Goal: Task Accomplishment & Management: Use online tool/utility

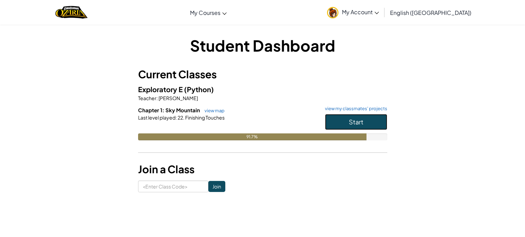
click at [368, 119] on button "Start" at bounding box center [356, 122] width 62 height 16
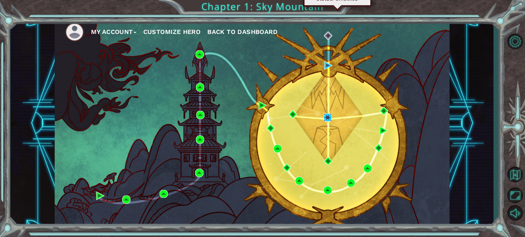
click at [328, 116] on img at bounding box center [328, 117] width 8 height 8
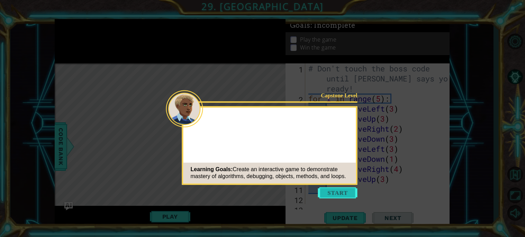
click at [339, 192] on button "Start" at bounding box center [337, 192] width 39 height 11
click at [212, 123] on icon at bounding box center [262, 118] width 525 height 237
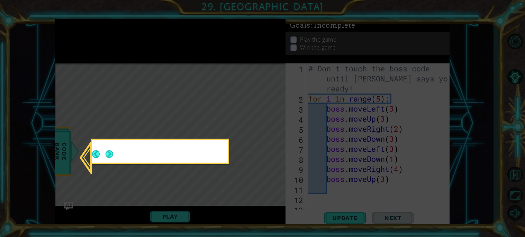
click at [212, 123] on icon at bounding box center [262, 118] width 525 height 237
click at [107, 155] on button "Next" at bounding box center [110, 154] width 8 height 8
click at [107, 155] on icon at bounding box center [262, 118] width 525 height 237
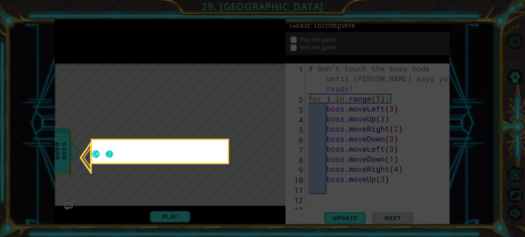
click at [107, 155] on icon at bounding box center [262, 118] width 525 height 237
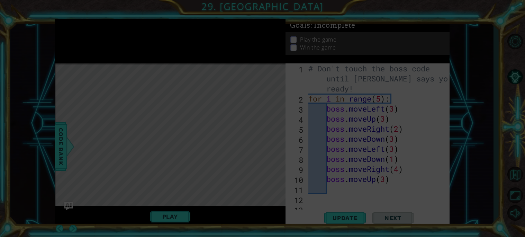
click at [107, 155] on icon at bounding box center [262, 118] width 525 height 237
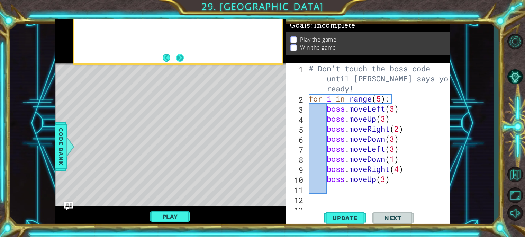
click at [181, 57] on button "Next" at bounding box center [180, 58] width 8 height 8
click at [181, 57] on div at bounding box center [170, 41] width 231 height 44
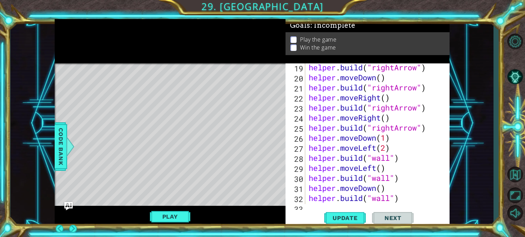
click at [181, 57] on div at bounding box center [170, 41] width 231 height 44
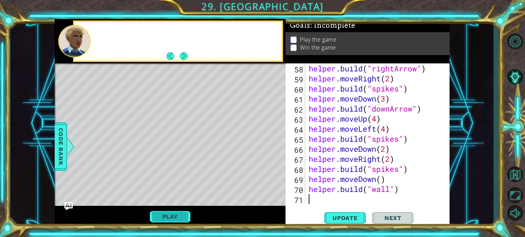
scroll to position [612, 0]
click at [175, 216] on button "Play" at bounding box center [170, 216] width 40 height 13
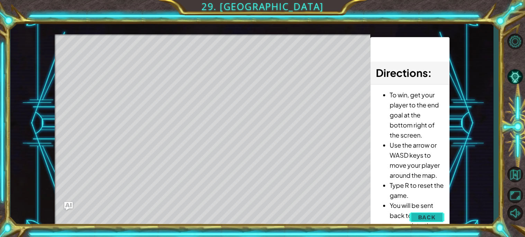
click at [440, 213] on button "Back" at bounding box center [426, 217] width 35 height 14
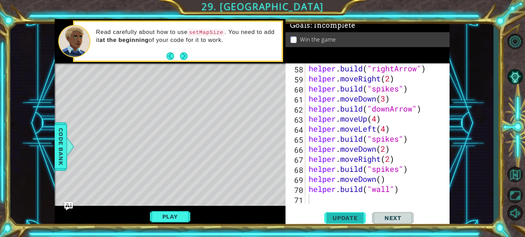
click at [345, 217] on span "Update" at bounding box center [345, 217] width 39 height 7
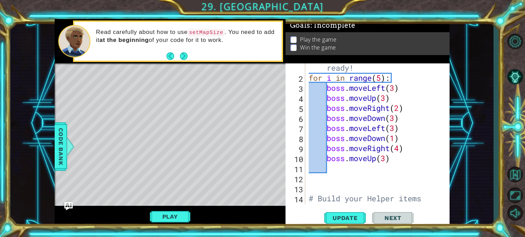
scroll to position [0, 0]
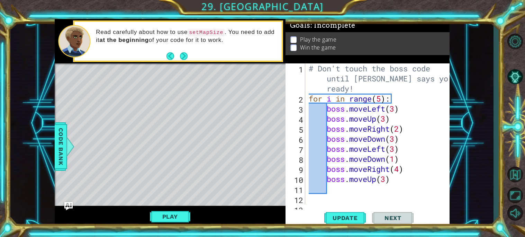
click at [405, 132] on div "# Don't touch the boss code until [PERSON_NAME] says you're ready! for i in ran…" at bounding box center [379, 153] width 144 height 181
type textarea "boss.moveRight(2)"
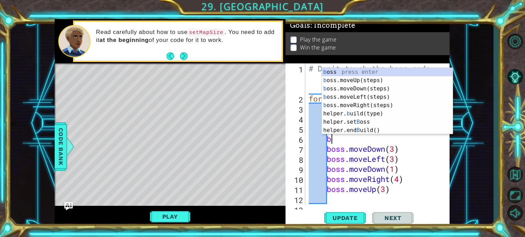
scroll to position [0, 1]
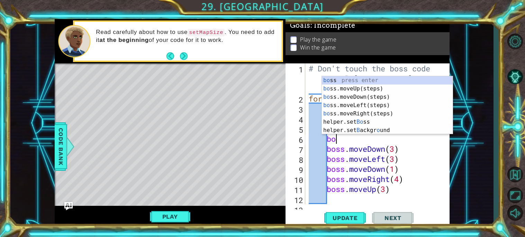
type textarea "bos"
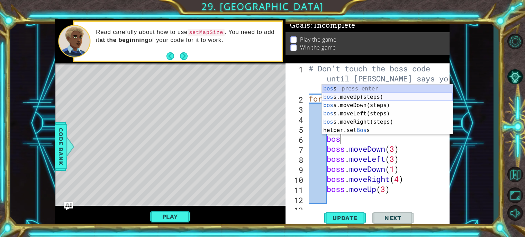
click at [396, 98] on div "bos s press enter bos s.moveUp(steps) press enter bos s.moveDown(steps) press e…" at bounding box center [387, 117] width 131 height 66
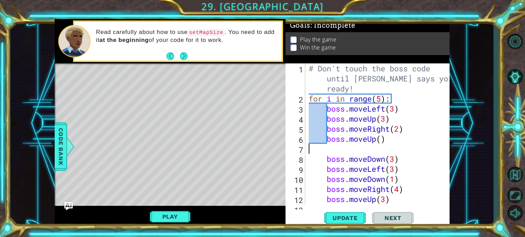
scroll to position [0, 0]
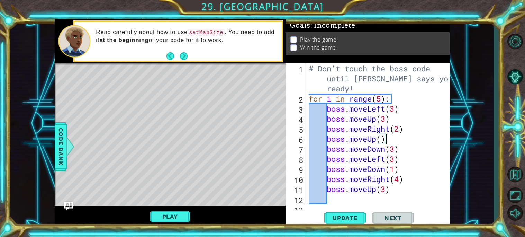
click at [380, 141] on div "# Don't touch the boss code until [PERSON_NAME] says you're ready! for i in ran…" at bounding box center [379, 153] width 144 height 181
type textarea "boss.moveUp(1)"
click at [343, 223] on button "Update" at bounding box center [345, 217] width 42 height 16
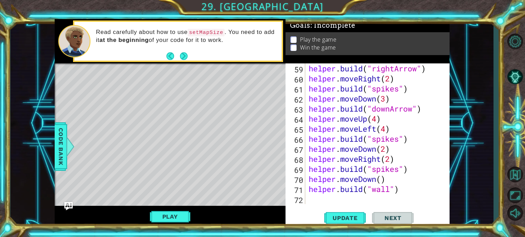
scroll to position [622, 0]
click at [313, 205] on div "boss.moveUp(1) 59 60 61 62 63 64 65 66 67 68 69 70 71 72 helper . build ( "righ…" at bounding box center [368, 145] width 164 height 164
click at [310, 201] on div "helper . build ( "rightArrow" ) helper . moveRight ( 2 ) helper . build ( "spik…" at bounding box center [379, 143] width 144 height 161
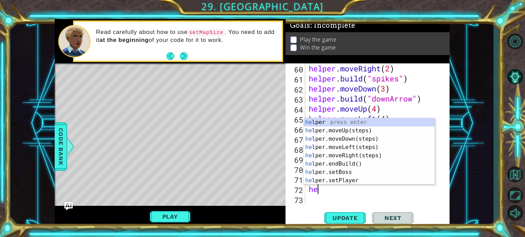
scroll to position [0, 0]
type textarea "help"
click at [337, 129] on div "help er press enter help er.moveUp(steps) press enter help er.moveDown(steps) p…" at bounding box center [369, 159] width 131 height 83
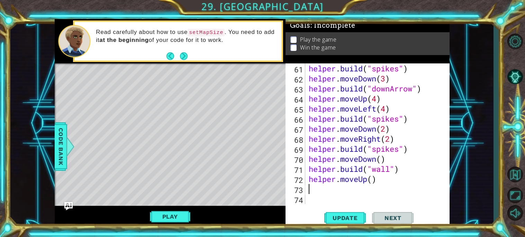
scroll to position [642, 0]
click at [373, 182] on div "helper . build ( "spikes" ) helper . moveDown ( 3 ) helper . build ( "downArrow…" at bounding box center [379, 143] width 144 height 161
type textarea "helper.moveUp(3)"
click at [315, 190] on div "helper . build ( "spikes" ) helper . moveDown ( 3 ) helper . build ( "downArrow…" at bounding box center [379, 143] width 144 height 161
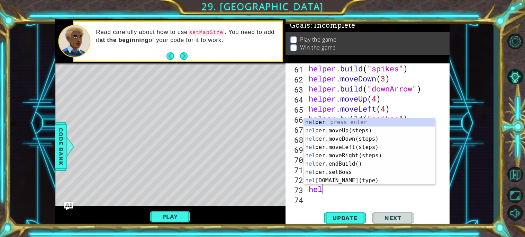
scroll to position [0, 0]
type textarea "help"
click at [350, 155] on div "help er press enter help er.moveUp(steps) press enter help er.moveDown(steps) p…" at bounding box center [369, 159] width 131 height 83
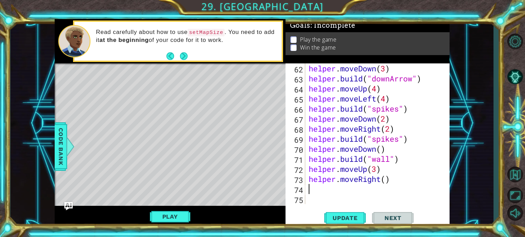
scroll to position [652, 0]
click at [385, 180] on div "helper . moveDown ( 3 ) helper . build ( "downArrow" ) helper . moveUp ( 4 ) he…" at bounding box center [379, 143] width 144 height 161
type textarea "helper.moveRight(2)"
click at [335, 189] on div "helper . moveDown ( 3 ) helper . build ( "downArrow" ) helper . moveUp ( 4 ) he…" at bounding box center [379, 143] width 144 height 161
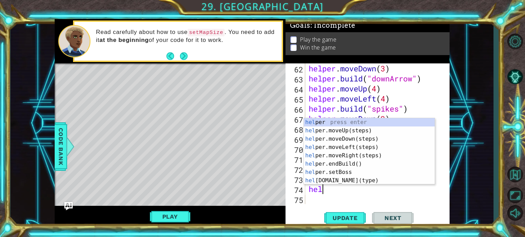
scroll to position [0, 0]
click at [329, 178] on div "help er press enter help er.moveUp(steps) press enter help er.moveDown(steps) p…" at bounding box center [369, 159] width 131 height 83
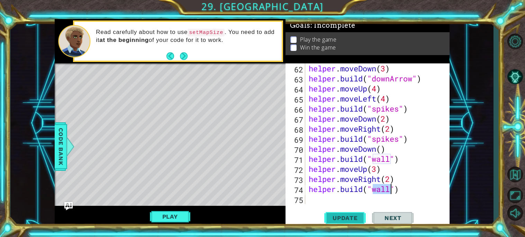
type textarea "[DOMAIN_NAME]("wall")"
click at [342, 222] on button "Update" at bounding box center [345, 217] width 42 height 16
click at [327, 196] on div "helper . moveDown ( 3 ) helper . build ( "downArrow" ) helper . moveUp ( 4 ) he…" at bounding box center [379, 143] width 144 height 161
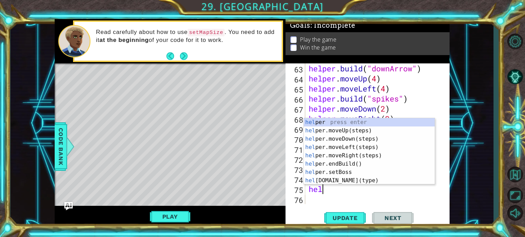
type textarea "help"
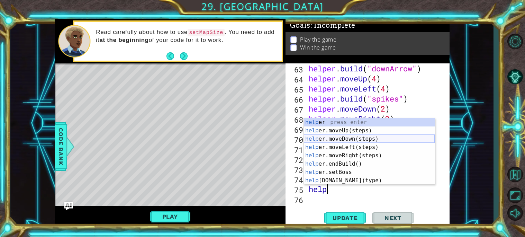
click at [347, 140] on div "help er press enter help er.moveUp(steps) press enter help er.moveDown(steps) p…" at bounding box center [369, 159] width 131 height 83
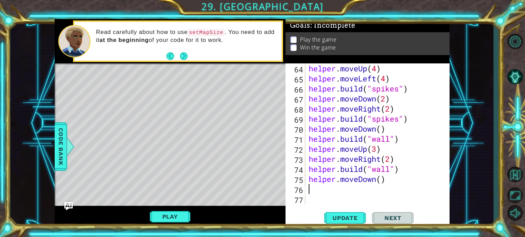
scroll to position [672, 0]
click at [383, 178] on div "helper . moveUp ( 4 ) helper . moveLeft ( 4 ) helper . build ( "spikes" ) helpe…" at bounding box center [379, 143] width 144 height 161
type textarea "helper.moveDown(5)"
click at [356, 191] on div "helper . moveUp ( 4 ) helper . moveLeft ( 4 ) helper . build ( "spikes" ) helpe…" at bounding box center [379, 143] width 144 height 161
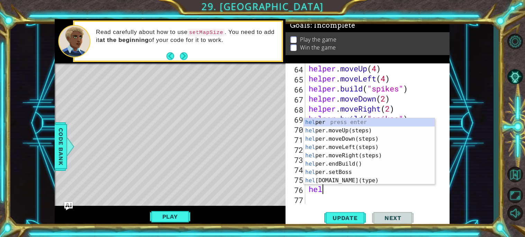
scroll to position [0, 0]
type textarea "help"
click at [354, 148] on div "help er press enter help er.moveUp(steps) press enter help er.moveDown(steps) p…" at bounding box center [369, 159] width 131 height 83
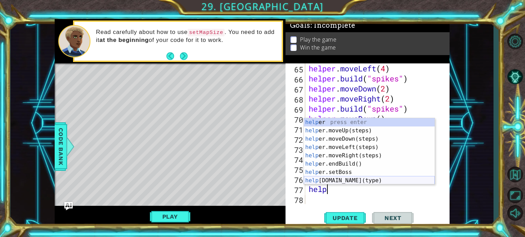
click at [329, 178] on div "help er press enter help er.moveUp(steps) press enter help er.moveDown(steps) p…" at bounding box center [369, 159] width 131 height 83
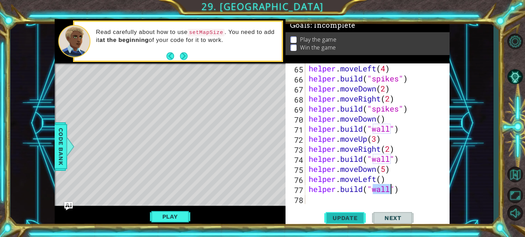
type textarea "[DOMAIN_NAME]("wall")"
click at [332, 215] on span "Update" at bounding box center [345, 217] width 39 height 7
click at [337, 202] on div "helper . moveLeft ( 4 ) helper . build ( "spikes" ) helper . moveDown ( 2 ) hel…" at bounding box center [379, 143] width 144 height 161
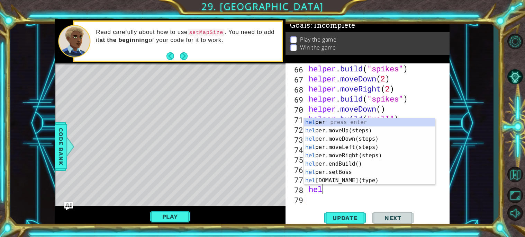
type textarea "help"
click at [361, 147] on div "help er press enter help er.moveUp(steps) press enter help er.moveDown(steps) p…" at bounding box center [369, 159] width 131 height 83
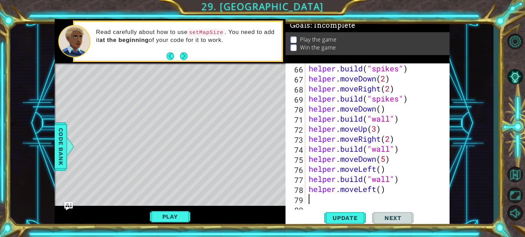
scroll to position [702, 0]
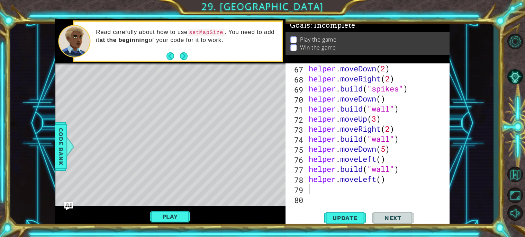
click at [383, 180] on div "helper . moveDown ( 2 ) helper . moveRight ( 2 ) helper . build ( "spikes" ) he…" at bounding box center [379, 143] width 144 height 161
type textarea "helper.moveLeft(2)"
click at [325, 192] on div "helper . moveDown ( 2 ) helper . moveRight ( 2 ) helper . build ( "spikes" ) he…" at bounding box center [379, 143] width 144 height 161
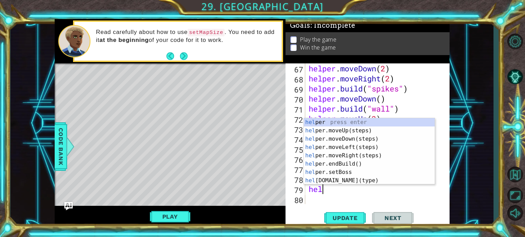
scroll to position [0, 0]
type textarea "help"
click at [349, 133] on div "help er press enter help er.moveUp(steps) press enter help er.moveDown(steps) p…" at bounding box center [369, 159] width 131 height 83
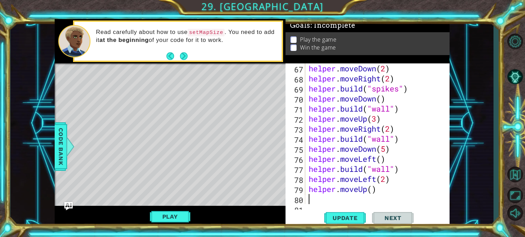
scroll to position [712, 0]
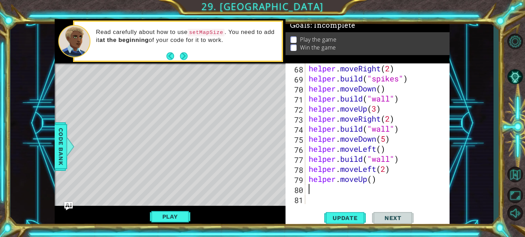
click at [371, 182] on div "helper . moveRight ( 2 ) helper . build ( "spikes" ) helper . moveDown ( ) help…" at bounding box center [379, 143] width 144 height 161
type textarea "helper.moveUp(2)"
click at [327, 189] on div "helper . moveRight ( 2 ) helper . build ( "spikes" ) helper . moveDown ( ) help…" at bounding box center [379, 143] width 144 height 161
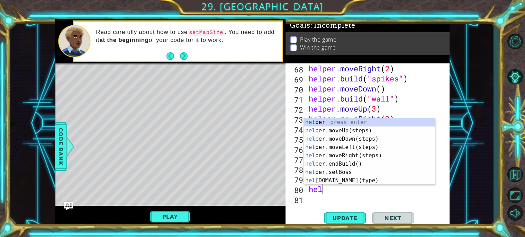
scroll to position [0, 0]
click at [331, 181] on div "help er press enter help er.moveUp(steps) press enter help er.moveDown(steps) p…" at bounding box center [369, 159] width 131 height 83
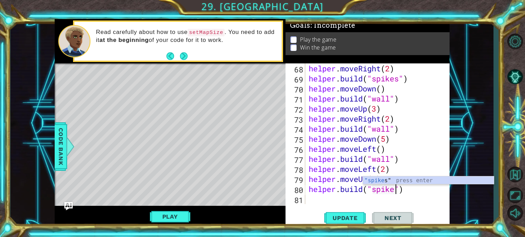
scroll to position [0, 4]
type textarea "[DOMAIN_NAME]("spikes")"
click at [351, 216] on span "Update" at bounding box center [345, 217] width 39 height 7
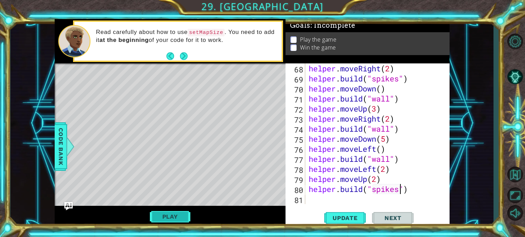
click at [166, 219] on button "Play" at bounding box center [170, 216] width 40 height 13
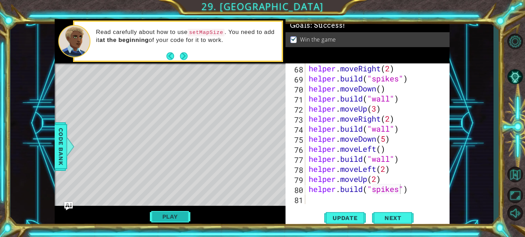
click at [162, 217] on button "Play" at bounding box center [170, 216] width 40 height 13
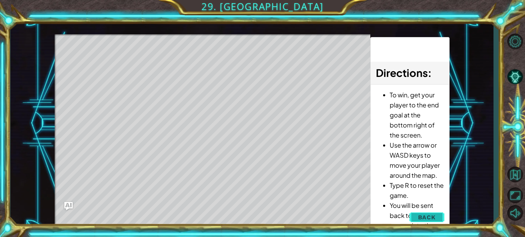
click at [422, 218] on span "Back" at bounding box center [427, 217] width 18 height 7
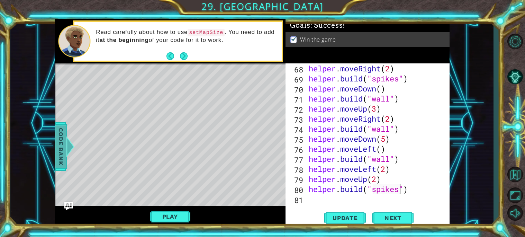
click at [64, 144] on span "Code Bank" at bounding box center [60, 146] width 11 height 42
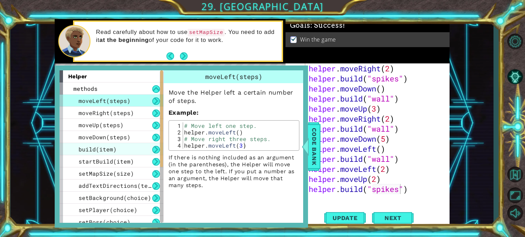
click at [129, 148] on div "build(item)" at bounding box center [112, 149] width 104 height 12
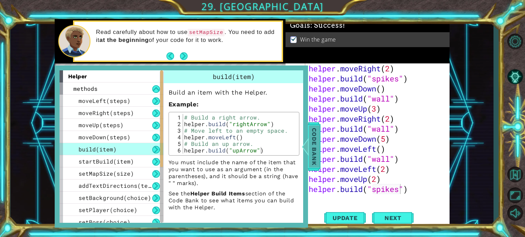
click at [310, 139] on span "Code Bank" at bounding box center [314, 146] width 11 height 42
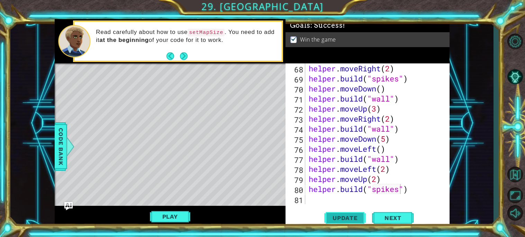
click at [352, 219] on span "Update" at bounding box center [345, 217] width 39 height 7
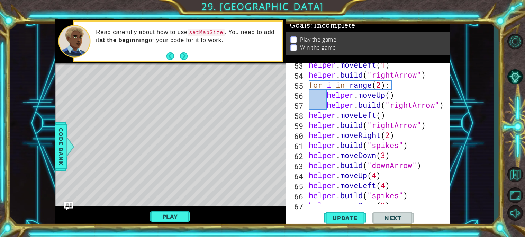
scroll to position [566, 0]
click at [171, 221] on button "Play" at bounding box center [170, 216] width 40 height 13
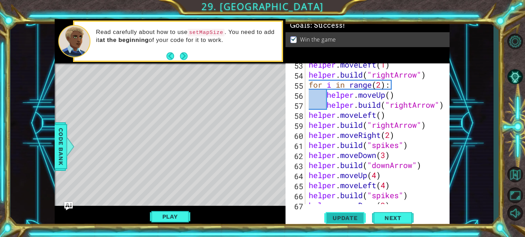
click at [340, 219] on span "Update" at bounding box center [345, 217] width 39 height 7
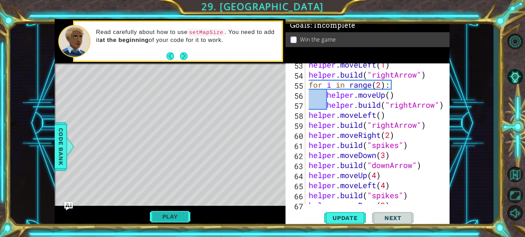
click at [181, 213] on button "Play" at bounding box center [170, 216] width 40 height 13
click at [380, 219] on span "Next" at bounding box center [393, 218] width 31 height 7
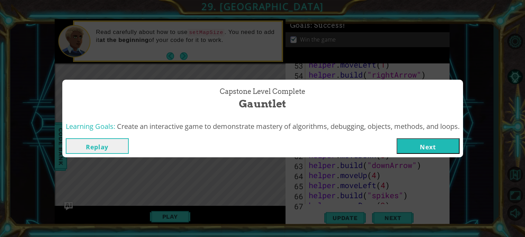
click at [428, 147] on button "Next" at bounding box center [428, 146] width 63 height 16
click at [428, 147] on body "1 ההההההההההההההההההההההההההההההההההההההההההההההההההההההההההההההההההההההההההההה…" at bounding box center [262, 118] width 525 height 237
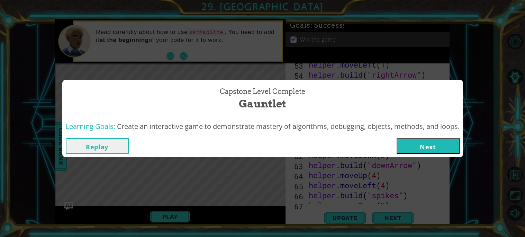
click at [428, 147] on body "1 ההההההההההההההההההההההההההההההההההההההההההההההההההההההההההההההההההההההההההההה…" at bounding box center [262, 118] width 525 height 237
